Goal: Find contact information: Find contact information

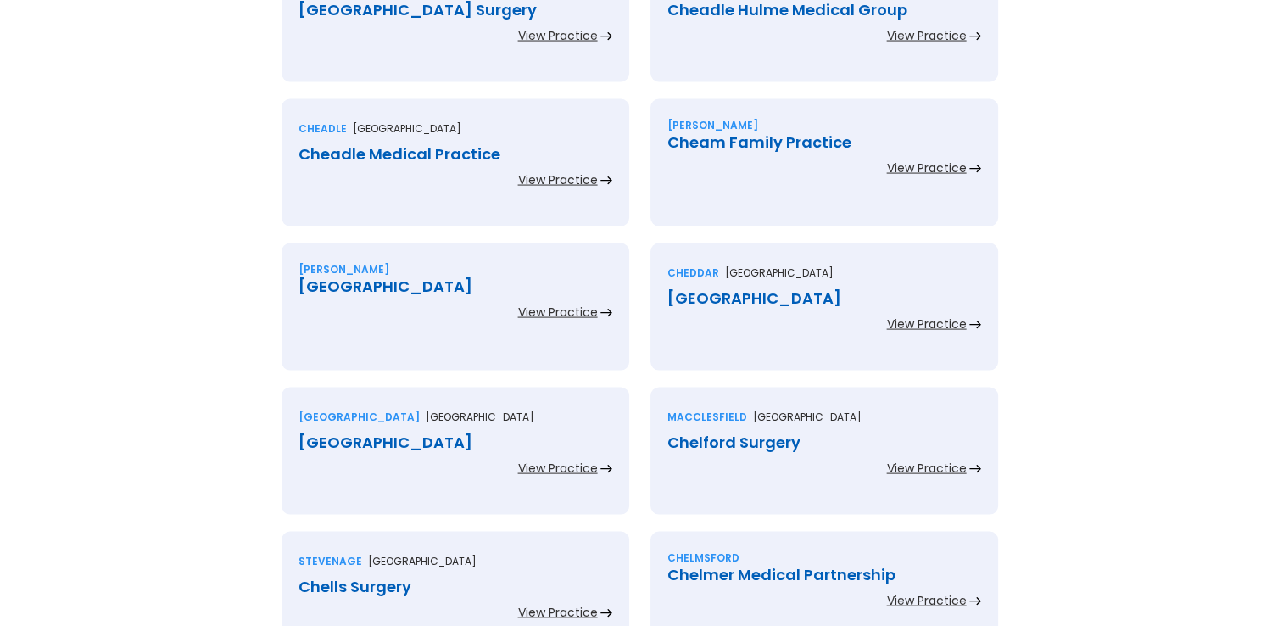
scroll to position [3318, 0]
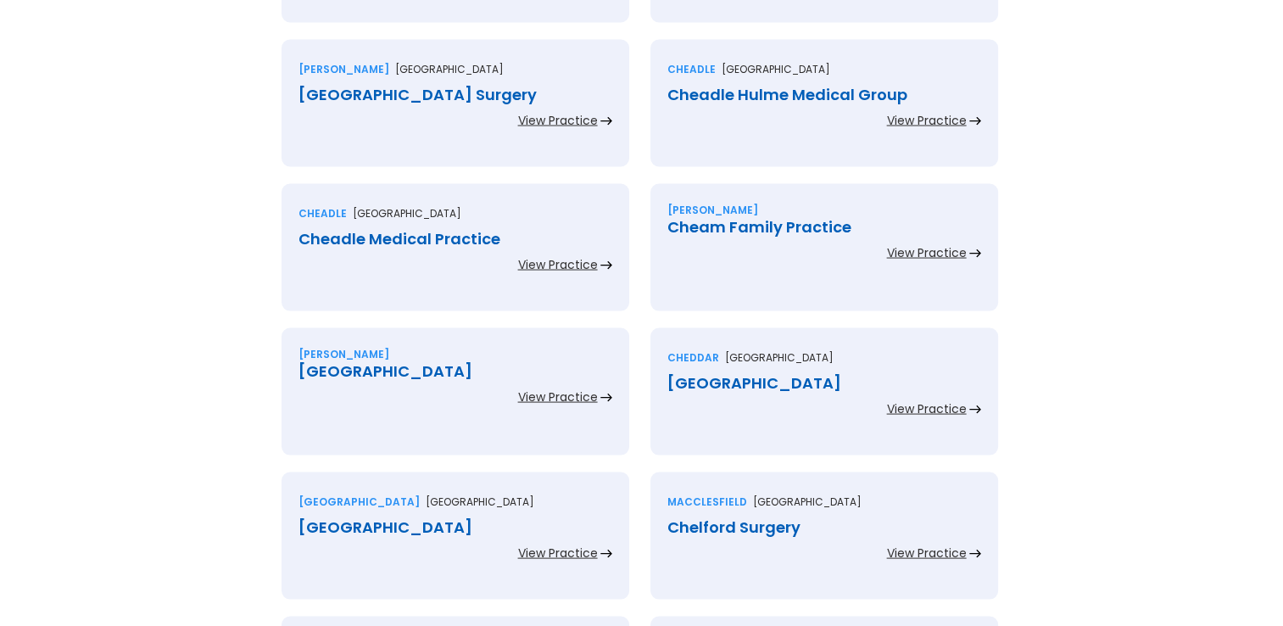
click at [738, 95] on div "Cheadle Hulme Medical Group" at bounding box center [825, 95] width 314 height 17
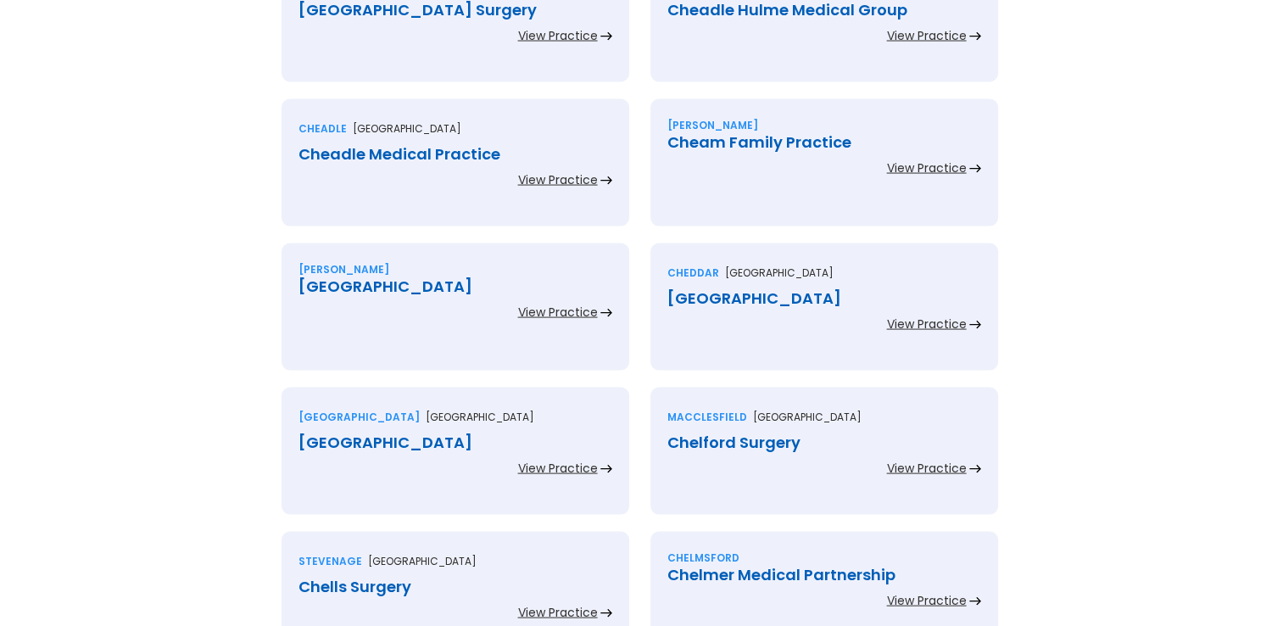
scroll to position [3488, 0]
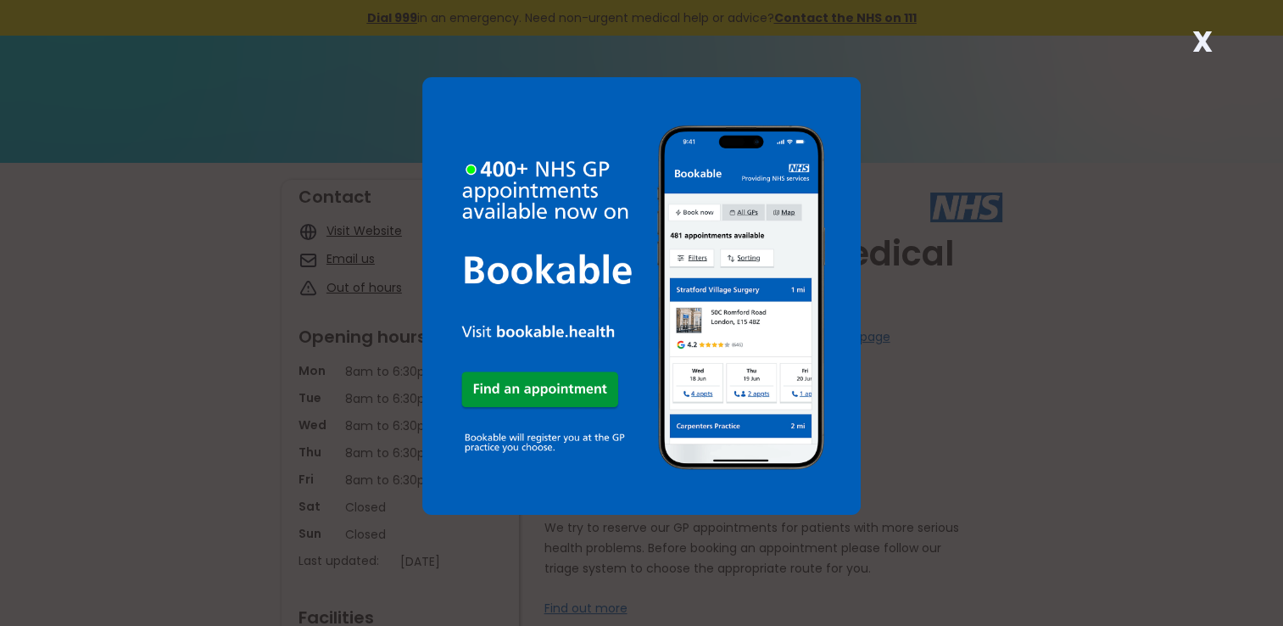
click at [1200, 38] on strong "X" at bounding box center [1202, 41] width 20 height 41
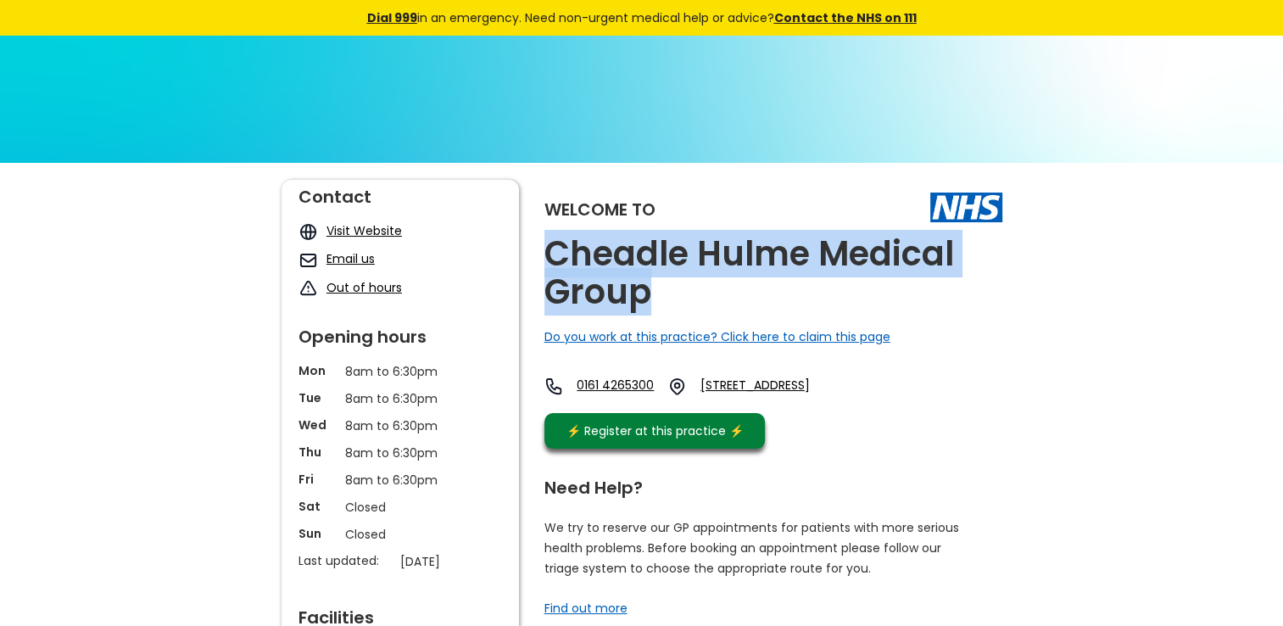
drag, startPoint x: 648, startPoint y: 295, endPoint x: 552, endPoint y: 255, distance: 103.8
click at [552, 255] on h2 "Cheadle Hulme Medical Group" at bounding box center [774, 273] width 458 height 76
copy h2 "Cheadle Hulme Medical Group"
click at [845, 387] on link "[STREET_ADDRESS]" at bounding box center [778, 387] width 154 height 20
